Goal: Information Seeking & Learning: Find specific fact

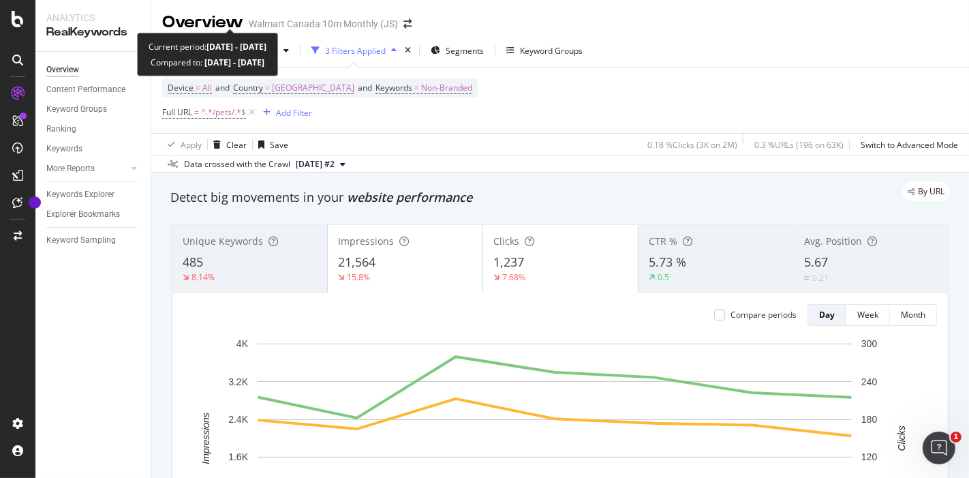
scroll to position [1595, 0]
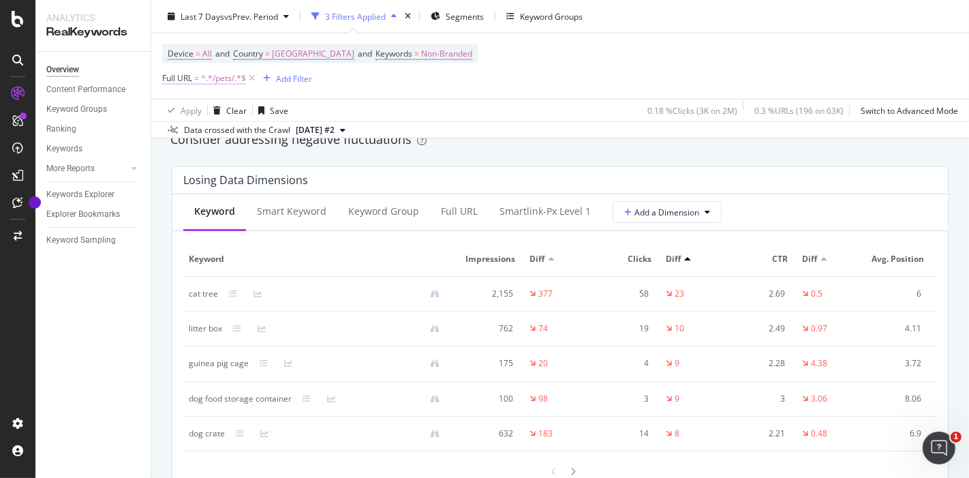
click at [209, 79] on span "^.*/pets/.*$" at bounding box center [223, 78] width 45 height 19
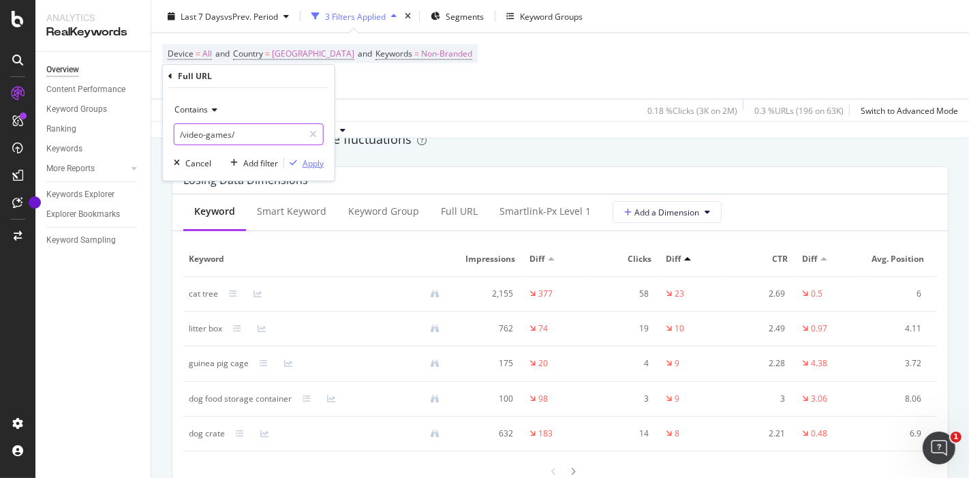
type input "/video-games/"
click at [311, 164] on div "Apply" at bounding box center [313, 163] width 21 height 12
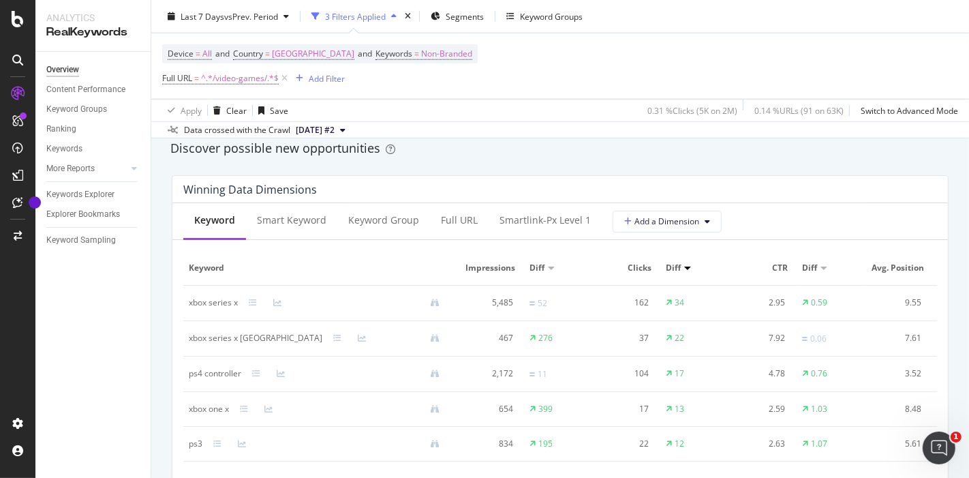
scroll to position [1199, 0]
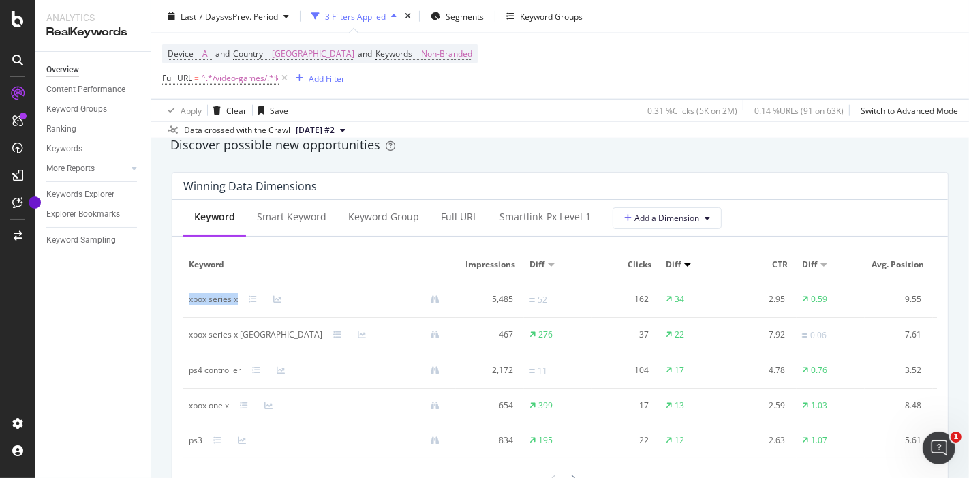
drag, startPoint x: 183, startPoint y: 294, endPoint x: 242, endPoint y: 300, distance: 59.6
click at [242, 300] on td "xbox series x" at bounding box center [319, 299] width 273 height 35
copy div "xbox series x"
click at [218, 328] on div "xbox series x [GEOGRAPHIC_DATA]" at bounding box center [256, 334] width 134 height 12
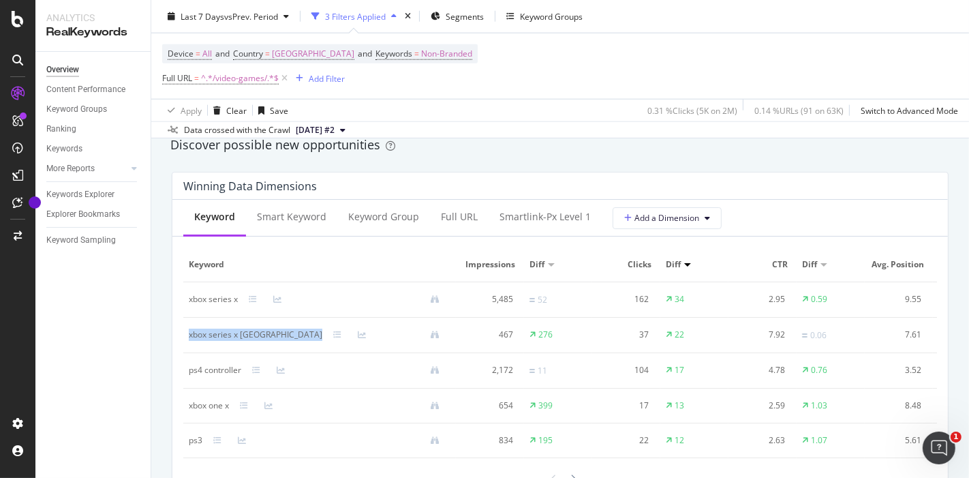
click at [218, 328] on div "xbox series x [GEOGRAPHIC_DATA]" at bounding box center [256, 334] width 134 height 12
copy div "xbox series x [GEOGRAPHIC_DATA]"
click at [202, 369] on div "ps4 controller" at bounding box center [215, 370] width 52 height 12
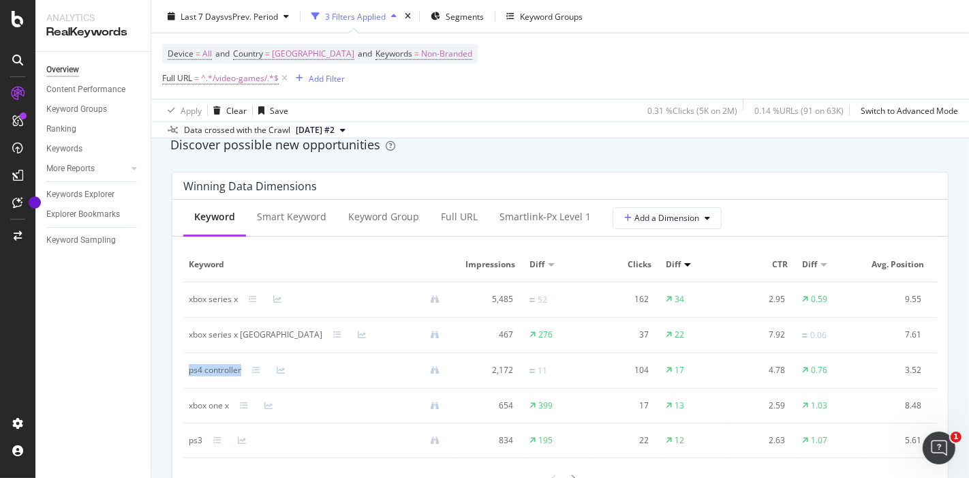
copy div "ps4 controller"
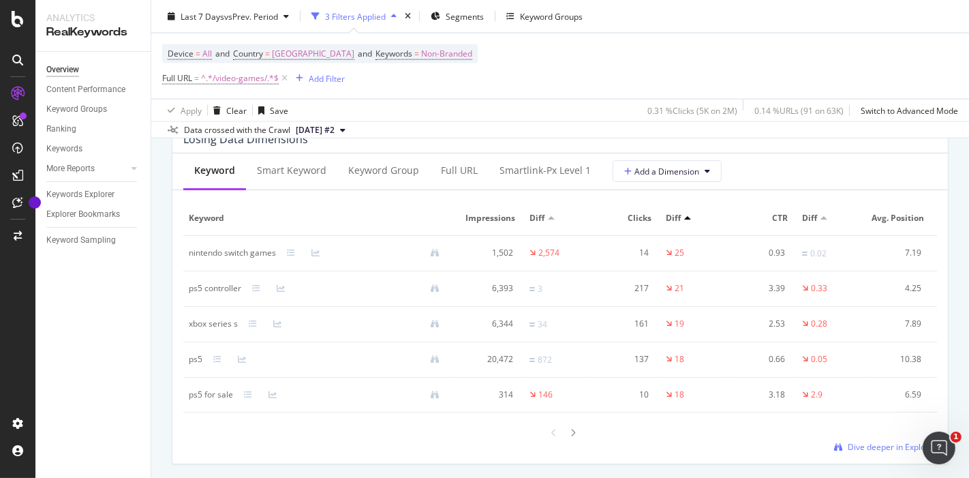
scroll to position [1639, 0]
click at [201, 255] on div "nintendo switch games" at bounding box center [232, 250] width 87 height 12
copy div "nintendo switch games"
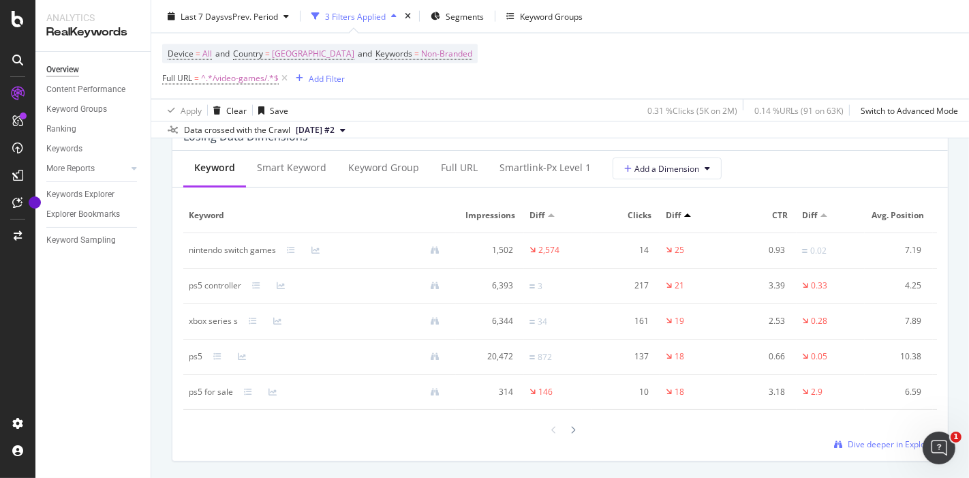
click at [208, 292] on div "ps5 controller" at bounding box center [215, 285] width 52 height 12
copy div "ps5 controller"
click at [226, 327] on div "xbox series s" at bounding box center [213, 321] width 49 height 12
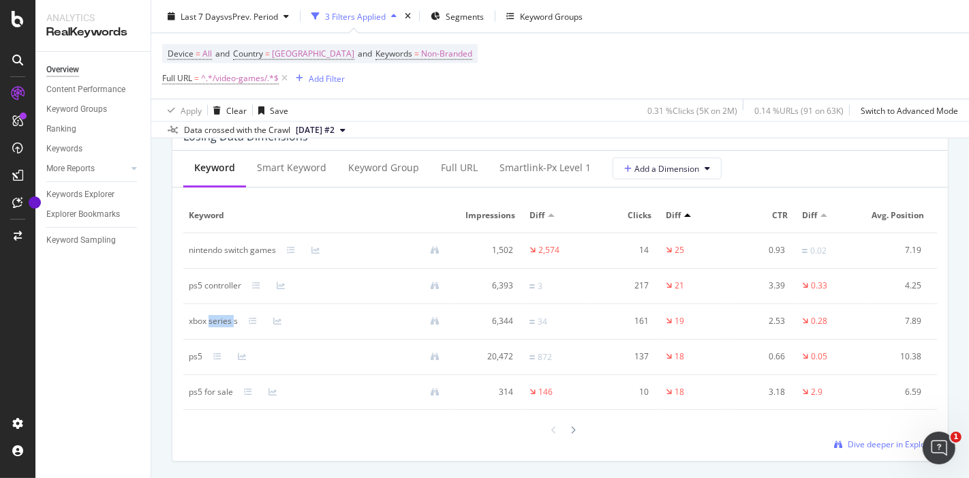
click at [226, 327] on div "xbox series s" at bounding box center [213, 321] width 49 height 12
copy div "xbox series s"
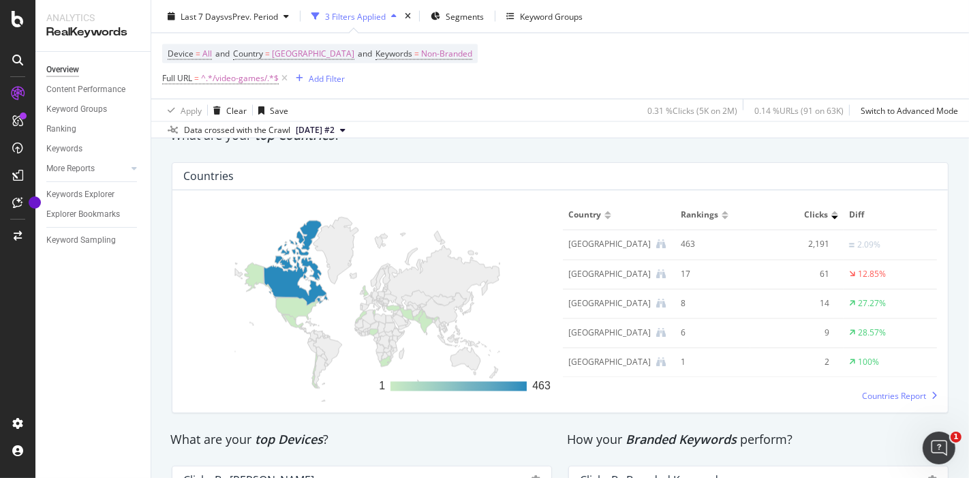
scroll to position [1991, 0]
